Goal: Information Seeking & Learning: Learn about a topic

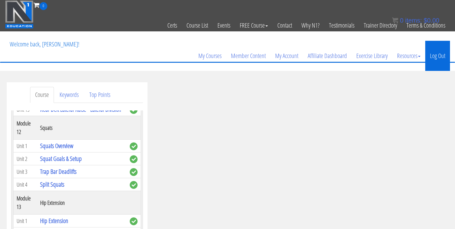
click at [440, 55] on link "Log Out" at bounding box center [438, 56] width 25 height 30
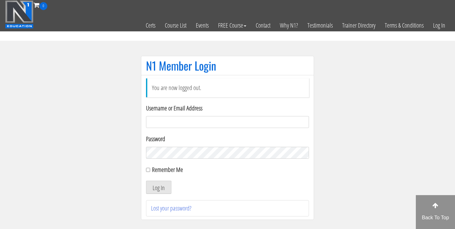
click at [157, 119] on input "Username or Email Address" at bounding box center [227, 122] width 163 height 12
type input "[EMAIL_ADDRESS][DOMAIN_NAME]"
click at [146, 181] on button "Log In" at bounding box center [158, 187] width 25 height 13
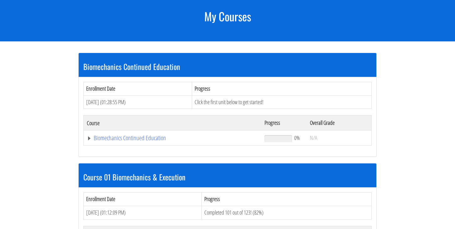
scroll to position [82, 0]
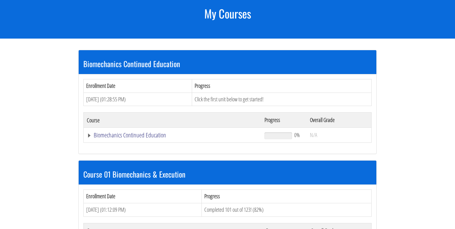
click at [132, 137] on link "Biomechanics Continued Education" at bounding box center [173, 135] width 172 height 6
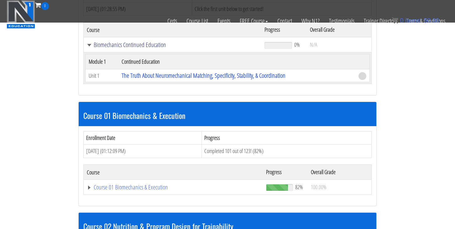
scroll to position [138, 0]
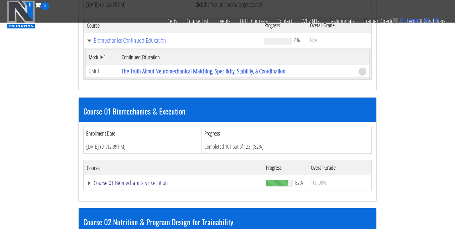
click at [153, 184] on link "Course 01 Biomechanics & Execution" at bounding box center [173, 183] width 173 height 6
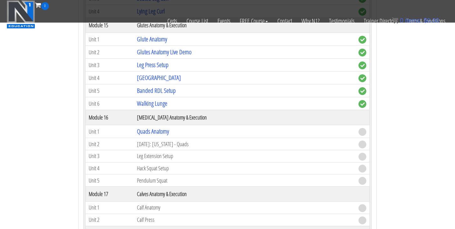
scroll to position [1741, 0]
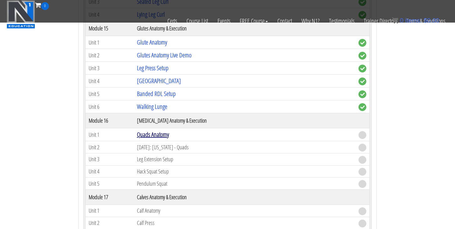
click at [153, 133] on link "Quads Anatomy" at bounding box center [153, 134] width 32 height 8
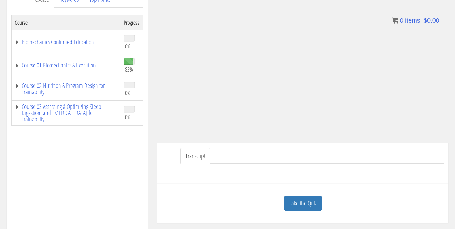
scroll to position [118, 0]
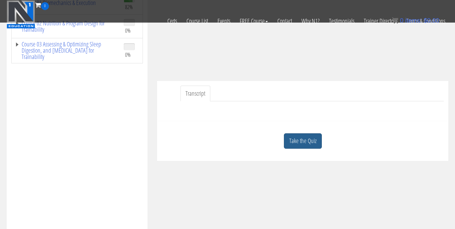
click at [305, 138] on link "Take the Quiz" at bounding box center [303, 140] width 38 height 15
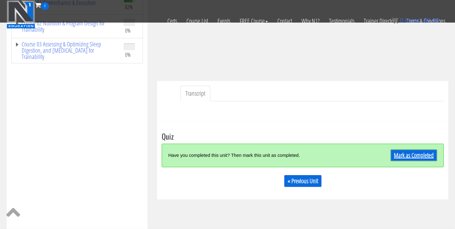
click at [413, 151] on link "Mark as Completed" at bounding box center [414, 155] width 47 height 12
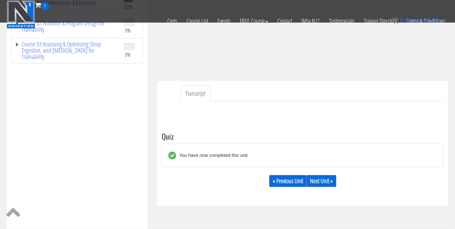
click at [320, 187] on div "« Previous Unit Next Unit »" at bounding box center [303, 180] width 282 height 21
click at [320, 182] on link "Next Unit »" at bounding box center [322, 181] width 30 height 12
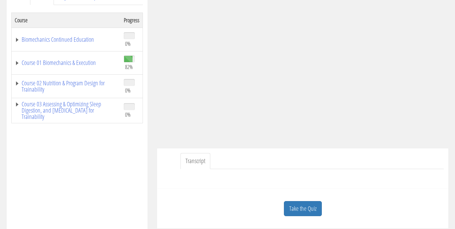
scroll to position [103, 0]
